Goal: Find contact information: Find contact information

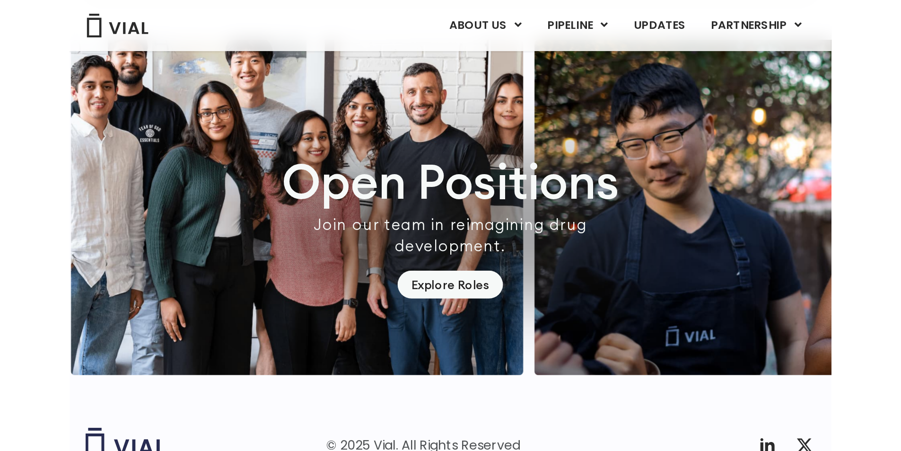
scroll to position [2748, 0]
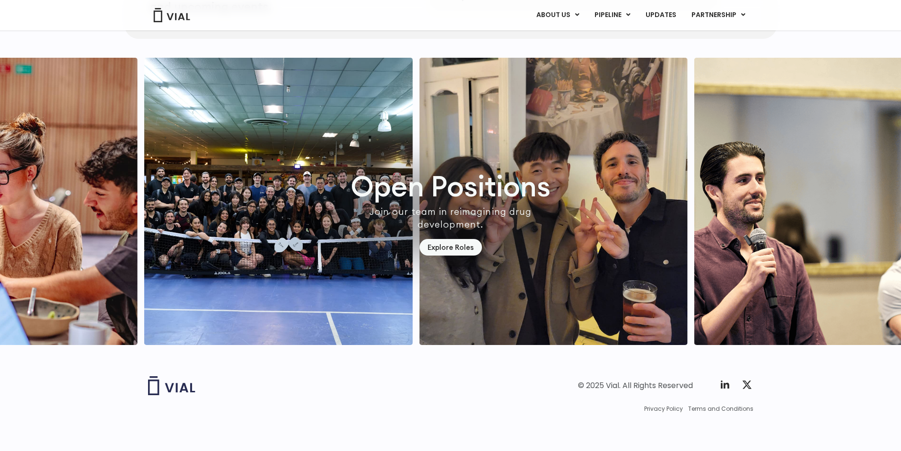
click at [157, 267] on img "3 / 7" at bounding box center [278, 201] width 269 height 287
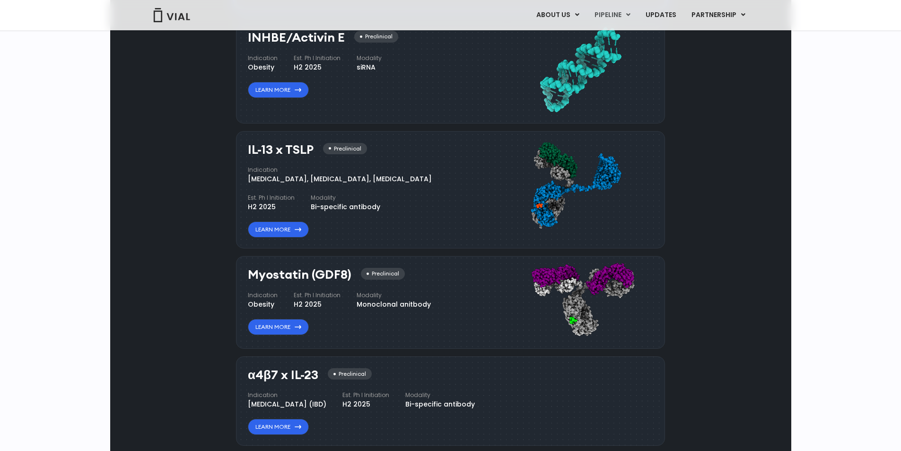
scroll to position [573, 0]
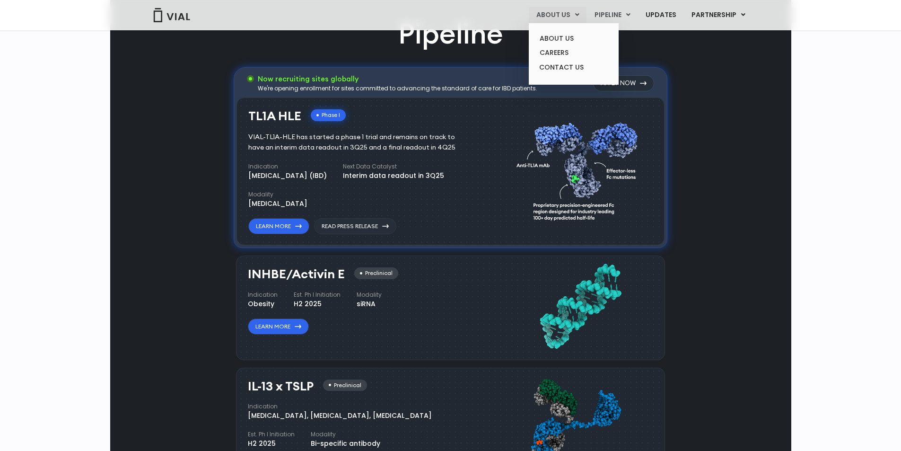
click at [451, 17] on link "ABOUT US" at bounding box center [558, 15] width 58 height 16
click at [451, 69] on link "CONTACT US" at bounding box center [573, 67] width 83 height 15
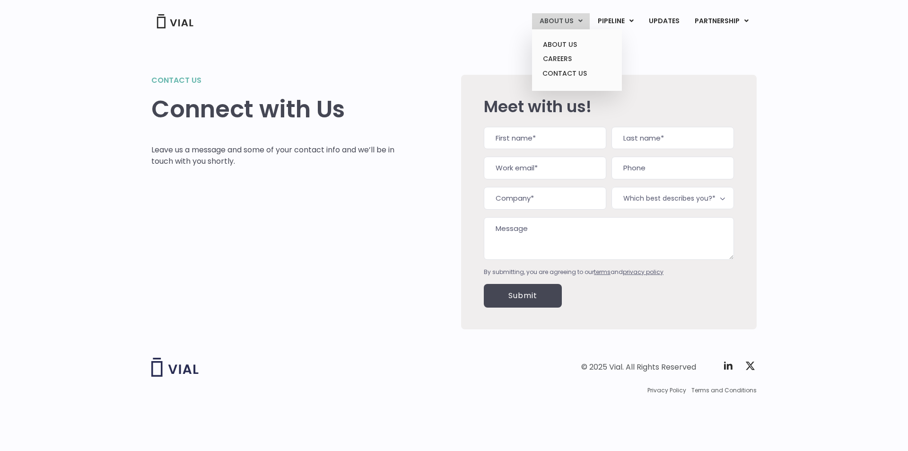
click at [552, 17] on link "ABOUT US" at bounding box center [561, 21] width 58 height 16
click at [562, 50] on link "ABOUT US" at bounding box center [576, 44] width 83 height 15
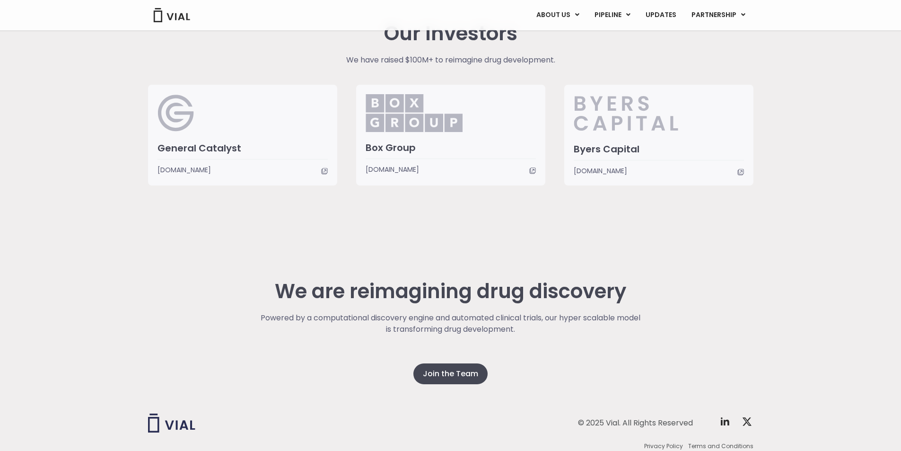
scroll to position [2222, 0]
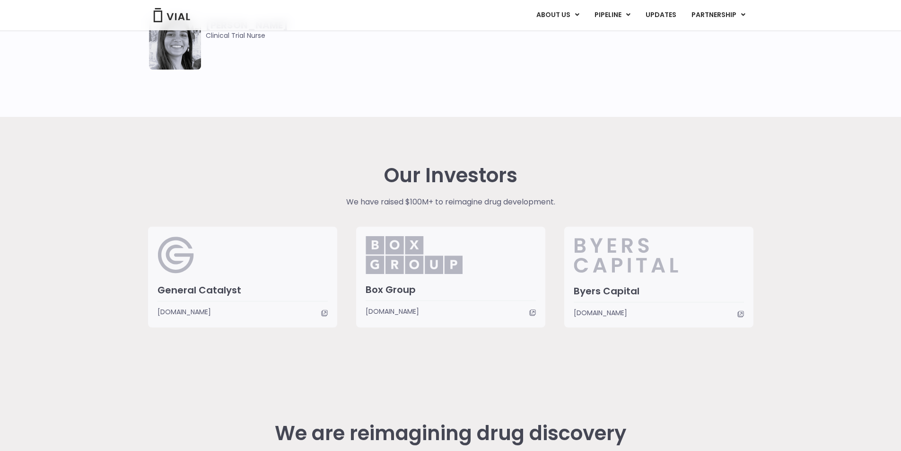
click at [610, 316] on span "[DOMAIN_NAME]" at bounding box center [600, 312] width 53 height 10
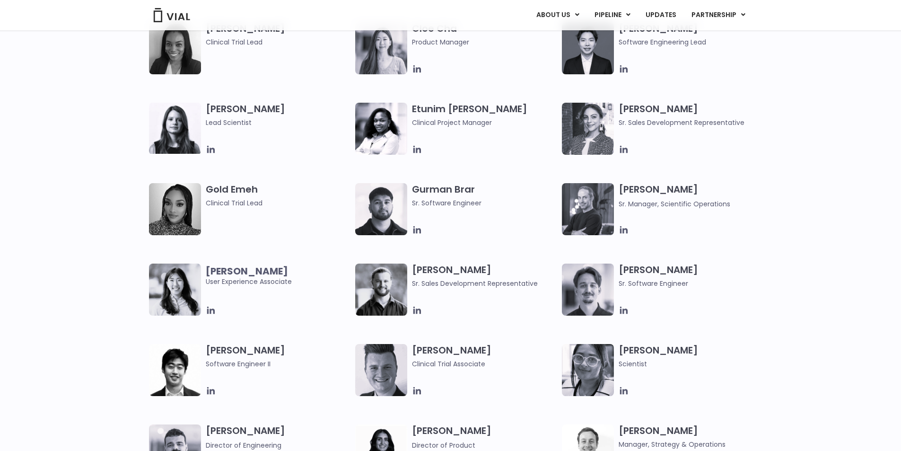
scroll to position [709, 0]
